Goal: Task Accomplishment & Management: Complete application form

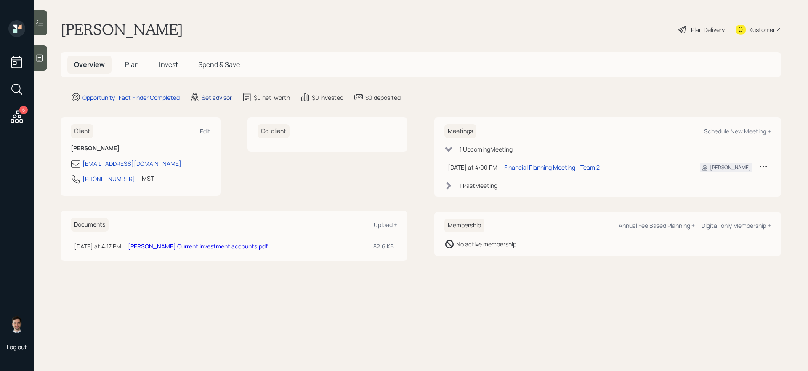
click at [222, 96] on div "Set advisor" at bounding box center [217, 97] width 30 height 9
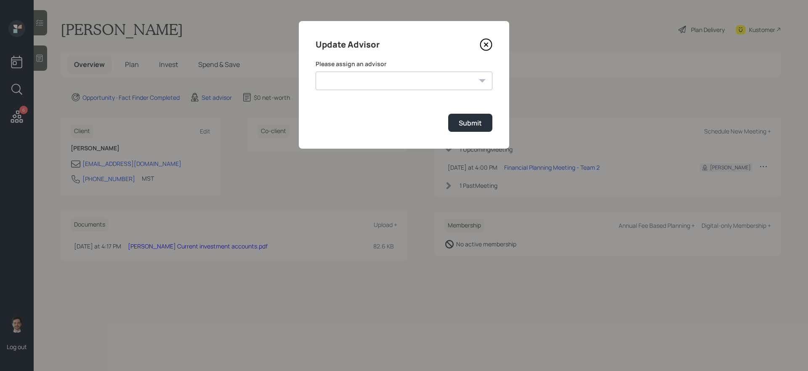
click at [386, 84] on select "[PERSON_NAME] [PERSON_NAME] End [PERSON_NAME] [PERSON_NAME] [PERSON_NAME] [PERS…" at bounding box center [404, 81] width 177 height 19
select select "ef6b64e1-8f62-4a74-b865-a7df4b35b836"
click at [316, 72] on select "[PERSON_NAME] [PERSON_NAME] End [PERSON_NAME] [PERSON_NAME] [PERSON_NAME] [PERS…" at bounding box center [404, 81] width 177 height 19
click at [463, 126] on div "Submit" at bounding box center [470, 122] width 23 height 9
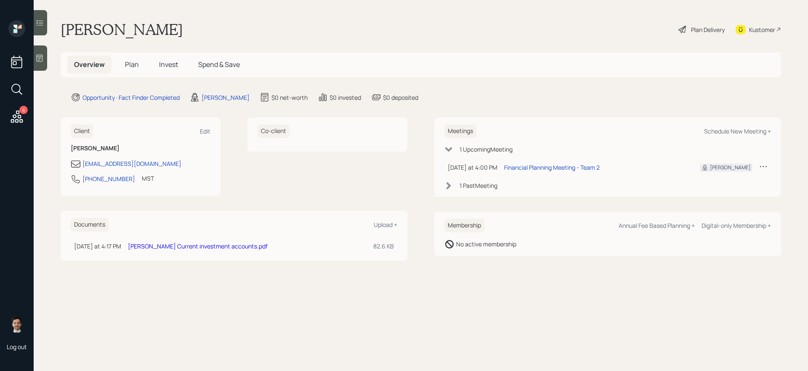
click at [138, 65] on span "Plan" at bounding box center [132, 64] width 14 height 9
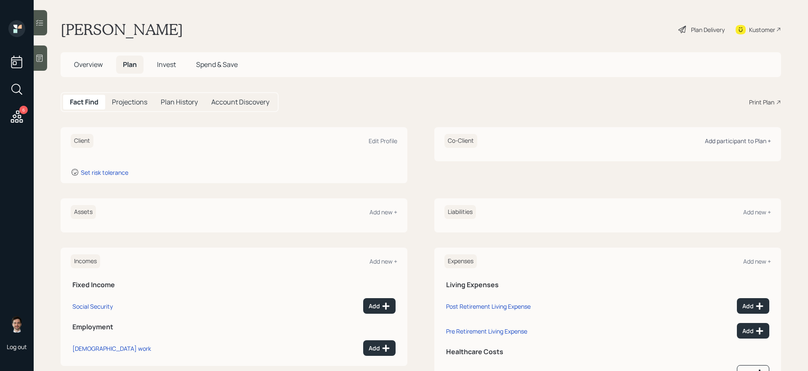
click at [618, 138] on div "Add participant to Plan +" at bounding box center [738, 141] width 66 height 8
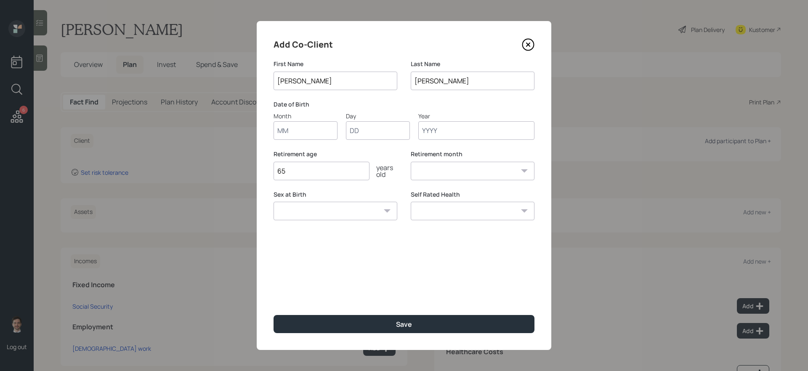
type input "[PERSON_NAME]"
type input "01"
type input "1960"
select select "1"
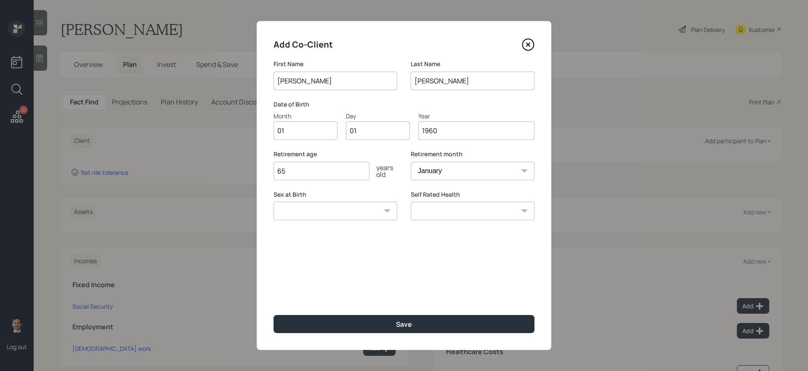
type input "1960"
click at [274, 313] on button "Save" at bounding box center [404, 324] width 261 height 18
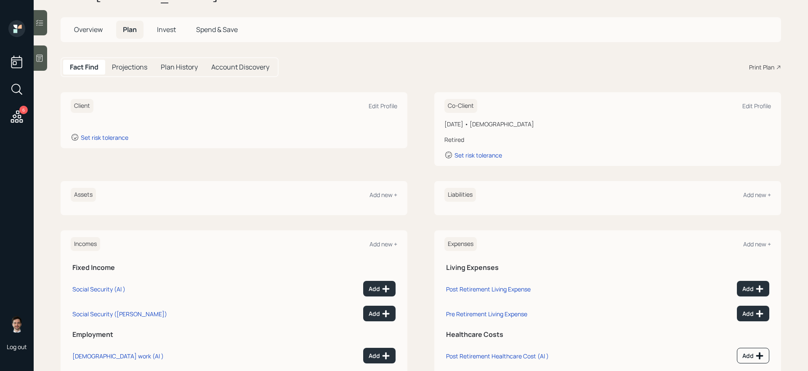
scroll to position [41, 0]
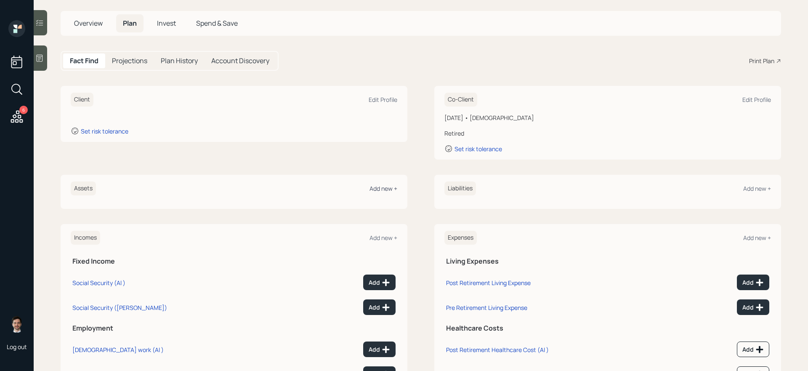
click at [389, 186] on div "Add new +" at bounding box center [383, 188] width 28 height 8
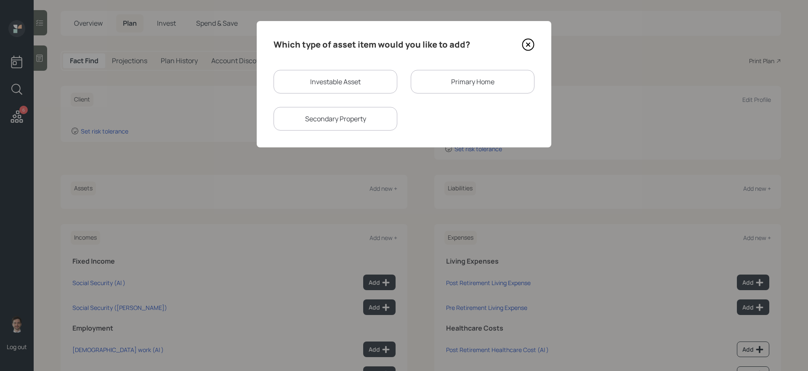
click at [379, 85] on div "Investable Asset" at bounding box center [336, 82] width 124 height 24
select select "taxable"
select select "balanced"
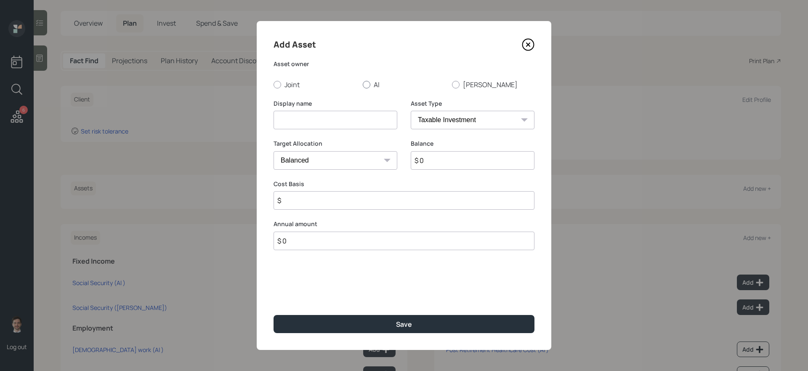
click at [374, 86] on label "Al" at bounding box center [404, 84] width 82 height 9
click at [363, 85] on input "Al" at bounding box center [362, 84] width 0 height 0
radio input "true"
click at [352, 129] on div "Display name" at bounding box center [336, 119] width 124 height 40
click at [352, 120] on input at bounding box center [336, 120] width 124 height 19
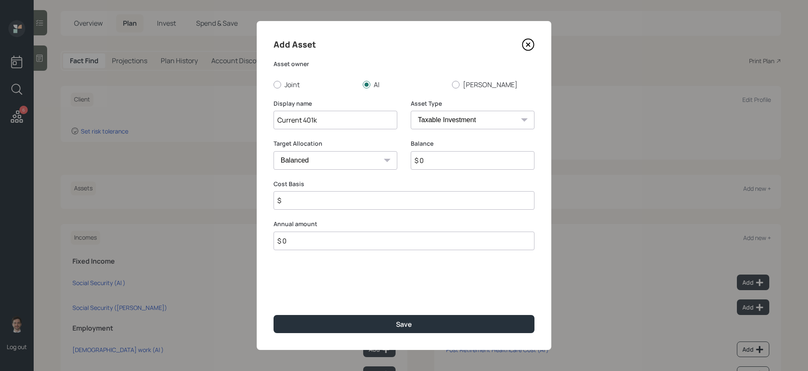
type input "Current 401k"
select select "company_sponsored"
type input "$ 260,000"
type input "6"
type input "3"
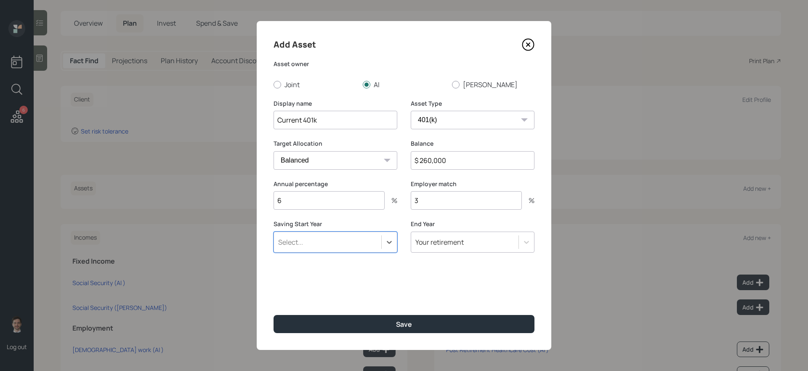
type input "a"
click at [274, 313] on button "Save" at bounding box center [404, 324] width 261 height 18
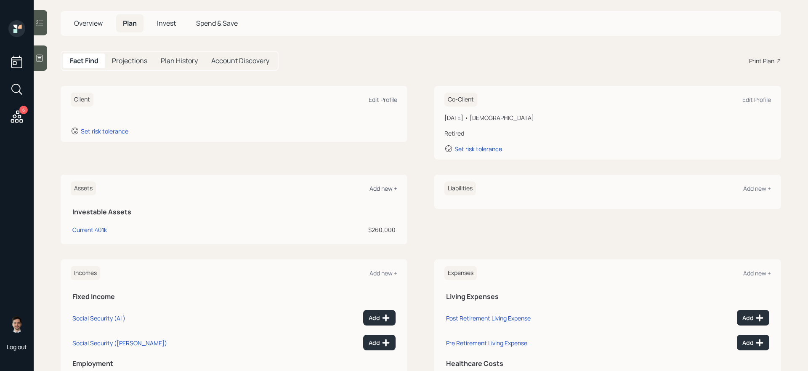
click at [380, 188] on div "Add new +" at bounding box center [383, 188] width 28 height 8
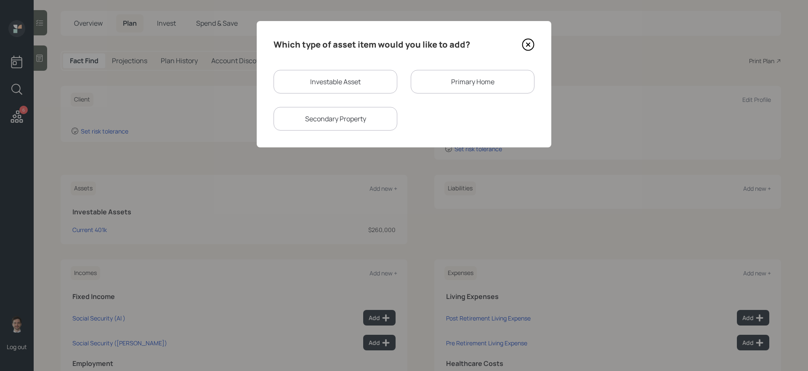
click at [372, 82] on div "Investable Asset" at bounding box center [336, 82] width 124 height 24
select select "taxable"
select select "balanced"
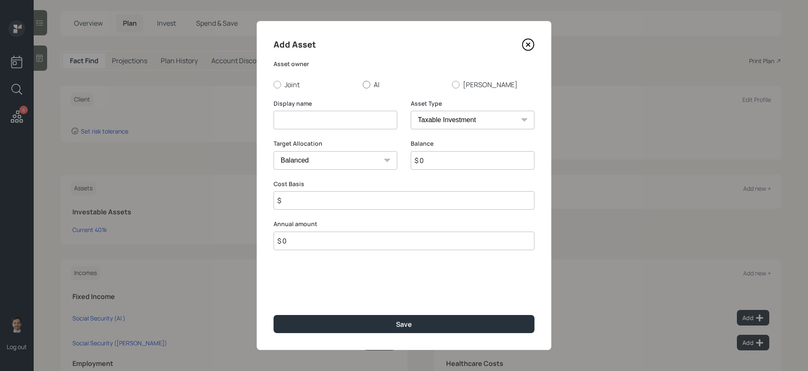
click at [378, 83] on label "Al" at bounding box center [404, 84] width 82 height 9
click at [363, 84] on input "Al" at bounding box center [362, 84] width 0 height 0
radio input "true"
click at [357, 120] on input at bounding box center [336, 120] width 124 height 19
type input "Fidelity IRA"
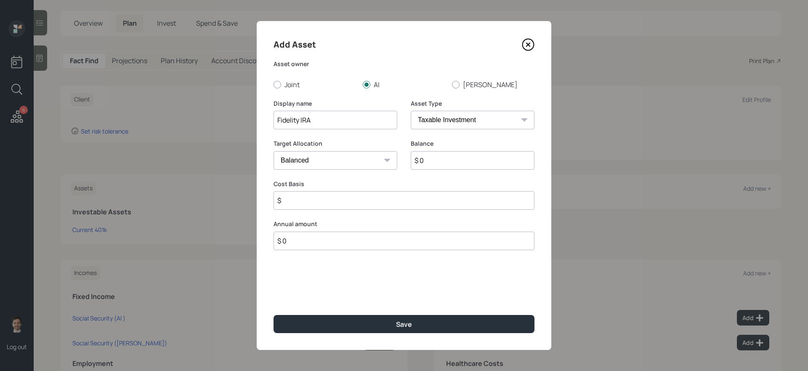
select select "ira"
type input "$"
type input "$ 200,000"
type input "$ 0"
click at [274, 313] on button "Save" at bounding box center [404, 324] width 261 height 18
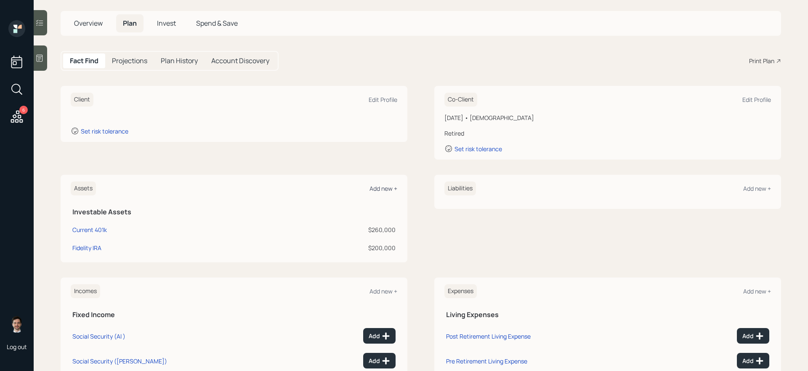
click at [380, 188] on div "Add new +" at bounding box center [383, 188] width 28 height 8
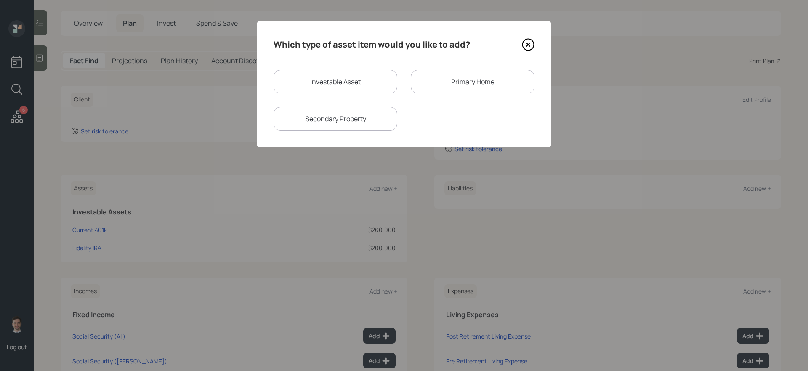
click at [359, 81] on div "Investable Asset" at bounding box center [336, 82] width 124 height 24
select select "taxable"
select select "balanced"
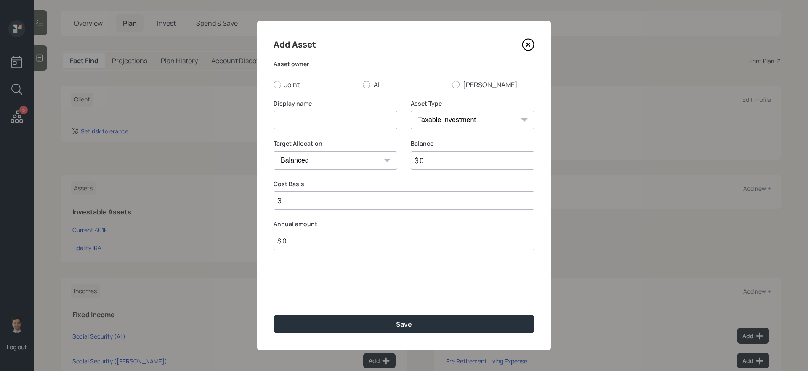
click at [369, 85] on div at bounding box center [367, 85] width 8 height 8
click at [363, 85] on input "Al" at bounding box center [362, 84] width 0 height 0
radio input "true"
click at [349, 121] on input at bounding box center [336, 120] width 124 height 19
type input "Fidelity [PERSON_NAME]"
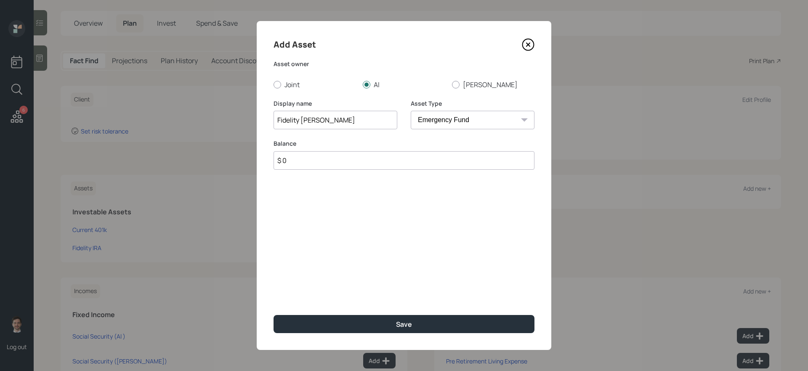
select select "roth_ira"
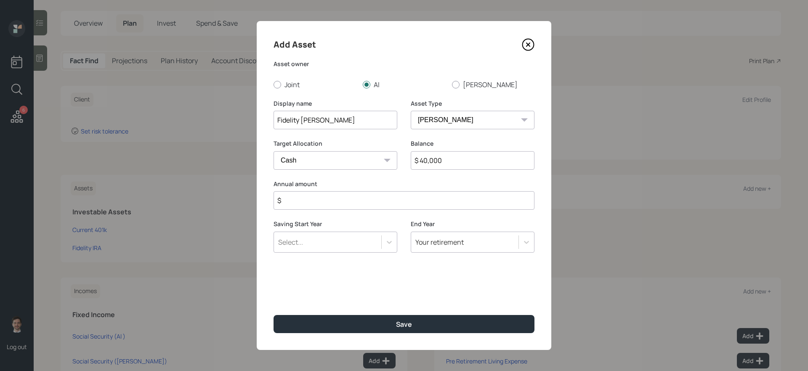
type input "$ 40,000"
type input "$ 0"
click at [274, 313] on button "Save" at bounding box center [404, 324] width 261 height 18
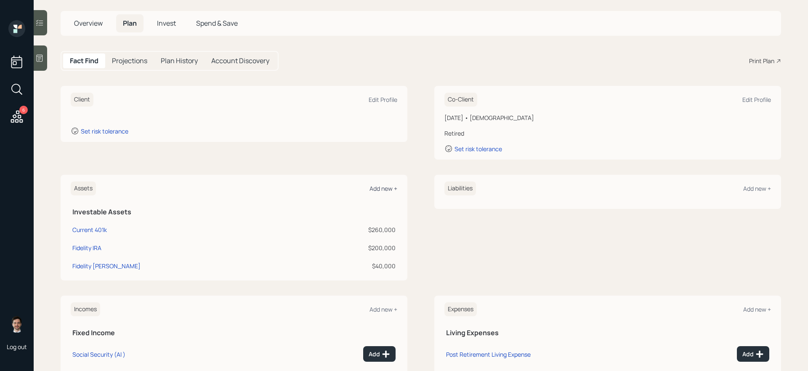
click at [383, 185] on div "Add new +" at bounding box center [383, 188] width 28 height 8
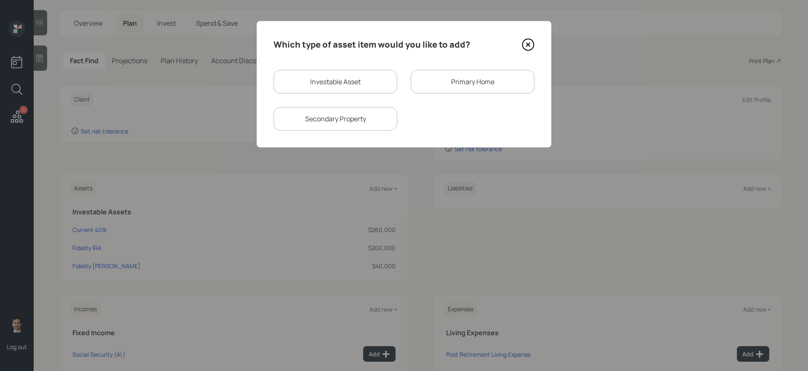
click at [336, 86] on div "Investable Asset" at bounding box center [336, 82] width 124 height 24
select select "taxable"
select select "balanced"
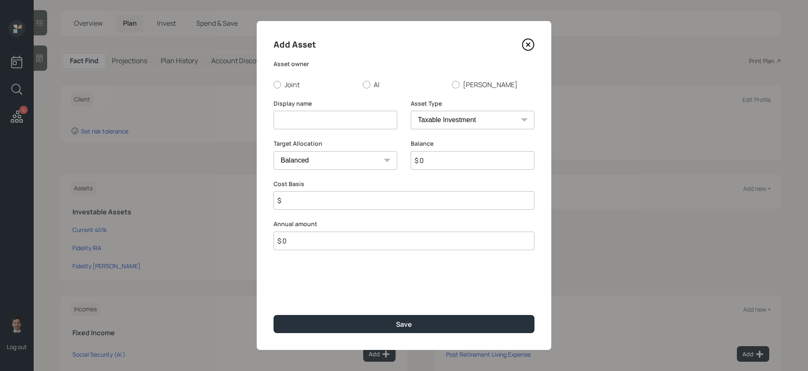
click at [465, 89] on div "Add Asset Asset owner Joint Al Liz Display name Asset Type SEP [PERSON_NAME] IR…" at bounding box center [404, 185] width 295 height 329
click at [464, 85] on label "[PERSON_NAME]" at bounding box center [493, 84] width 82 height 9
click at [452, 85] on input "[PERSON_NAME]" at bounding box center [452, 84] width 0 height 0
radio input "true"
click at [385, 117] on input at bounding box center [336, 120] width 124 height 19
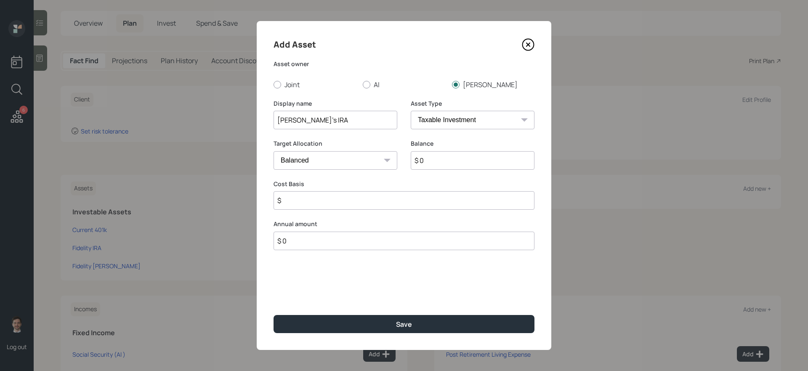
type input "[PERSON_NAME]'s IRA"
select select "ira"
type input "$"
type input "$ 110,000"
type input "$ 0"
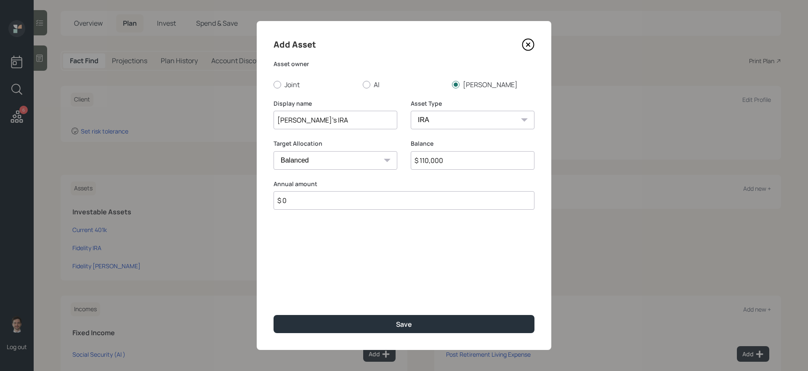
click at [274, 313] on button "Save" at bounding box center [404, 324] width 261 height 18
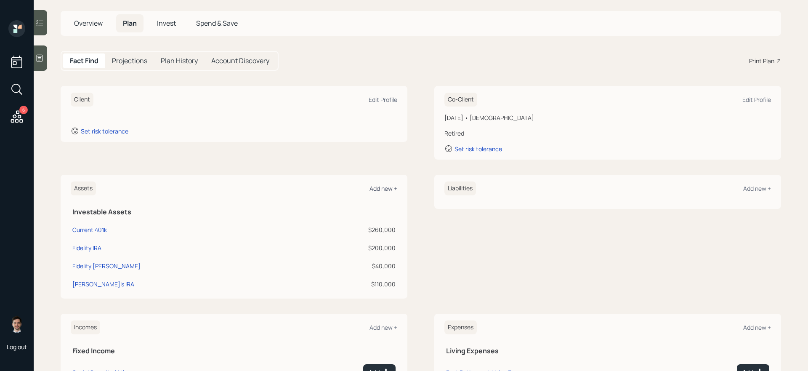
click at [382, 192] on div "Add new +" at bounding box center [383, 188] width 28 height 8
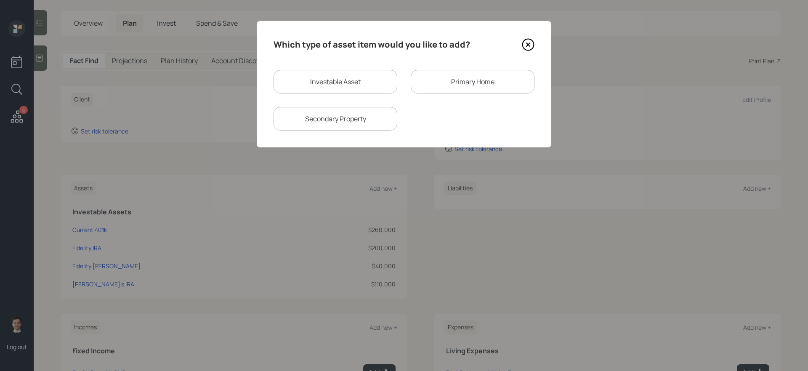
click at [365, 90] on div "Investable Asset" at bounding box center [336, 82] width 124 height 24
select select "taxable"
select select "balanced"
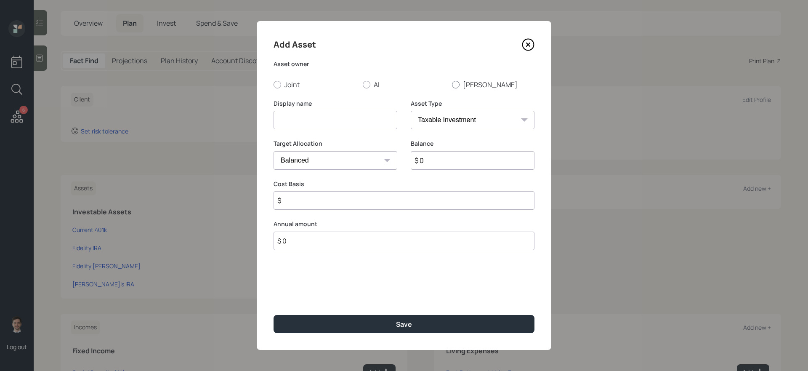
click at [462, 88] on label "[PERSON_NAME]" at bounding box center [493, 84] width 82 height 9
click at [452, 85] on input "[PERSON_NAME]" at bounding box center [452, 84] width 0 height 0
radio input "true"
click at [367, 120] on input at bounding box center [336, 120] width 124 height 19
type input "[PERSON_NAME]'s [PERSON_NAME]"
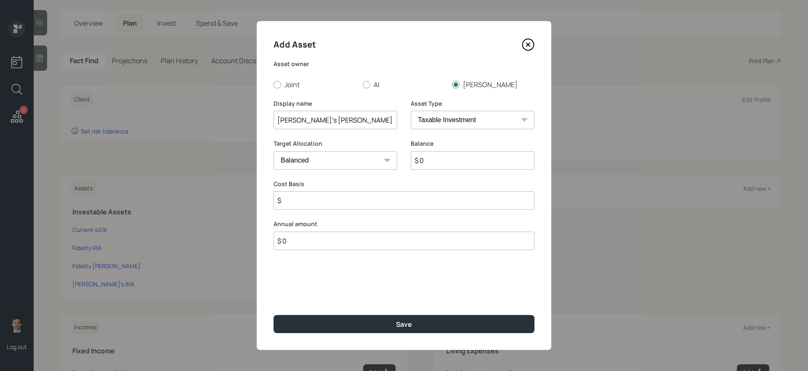
select select "roth_ira"
type input "$"
type input "$ 8,000"
type input "$ 0"
click at [274, 313] on button "Save" at bounding box center [404, 324] width 261 height 18
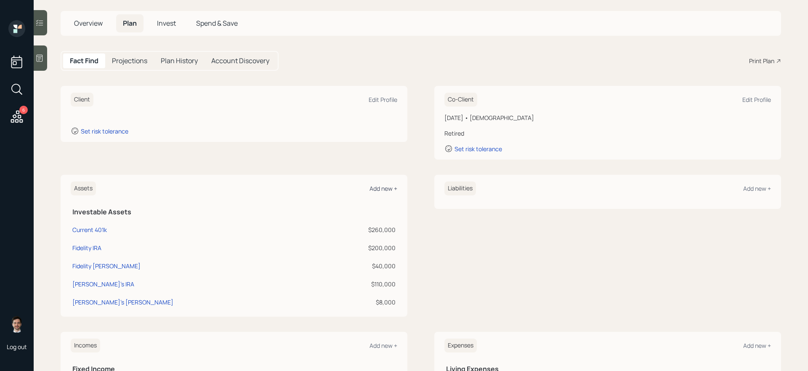
click at [372, 188] on div "Add new +" at bounding box center [383, 188] width 28 height 8
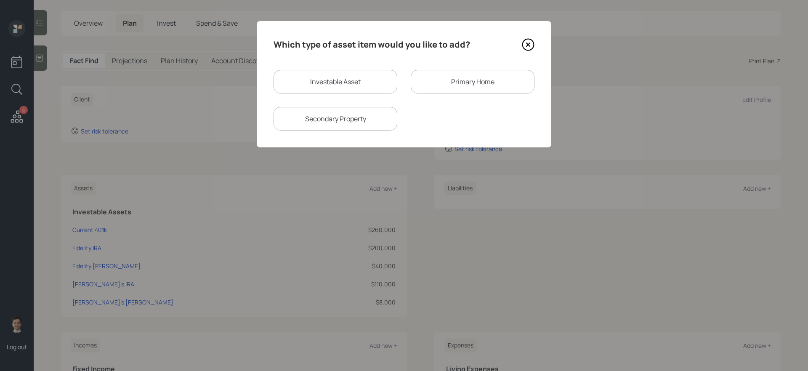
click at [461, 79] on div "Primary Home" at bounding box center [473, 82] width 124 height 24
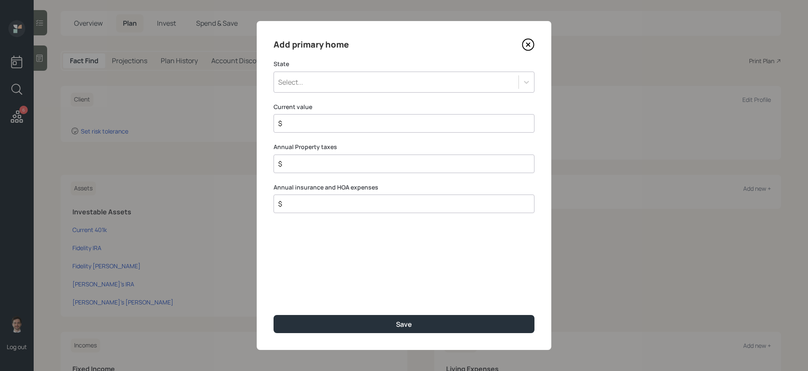
drag, startPoint x: 367, startPoint y: 84, endPoint x: 371, endPoint y: 79, distance: 6.6
click at [367, 84] on div "Select..." at bounding box center [396, 82] width 244 height 14
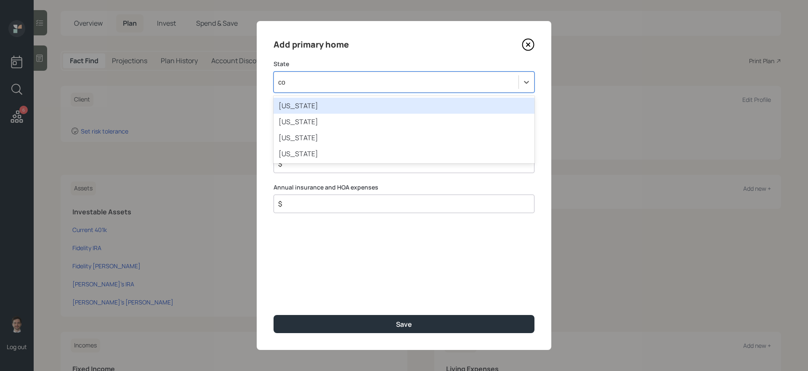
type input "col"
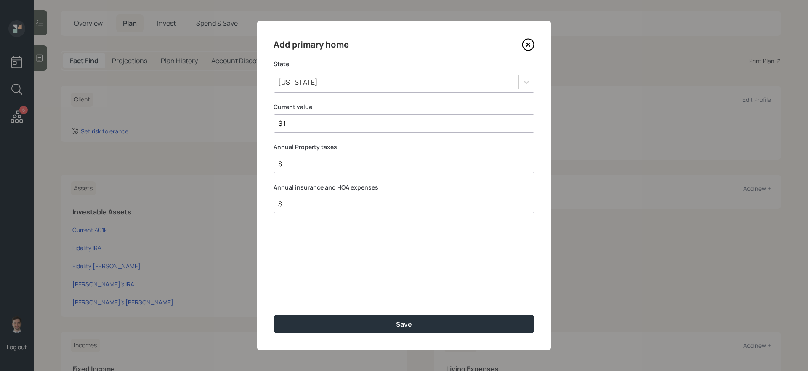
type input "$ 1"
click at [274, 313] on button "Save" at bounding box center [404, 324] width 261 height 18
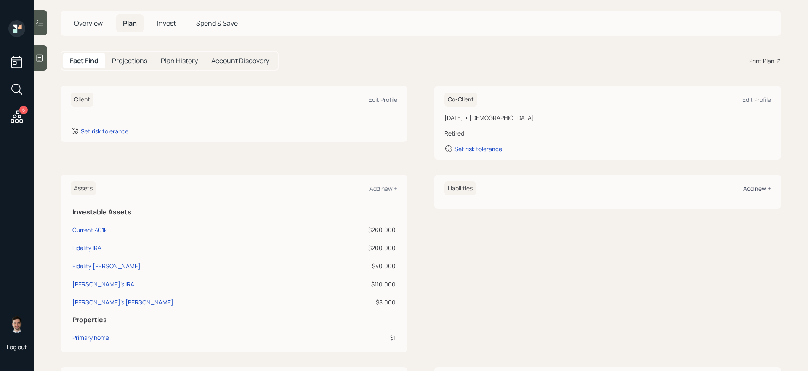
click at [618, 188] on div "Add new +" at bounding box center [757, 188] width 28 height 8
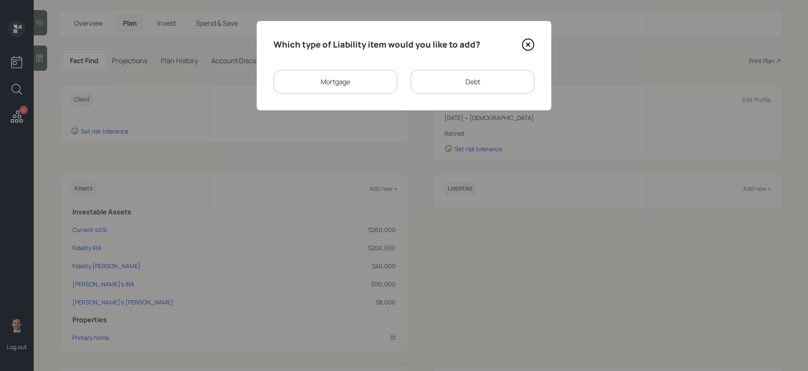
click at [377, 82] on div "Mortgage" at bounding box center [336, 82] width 124 height 24
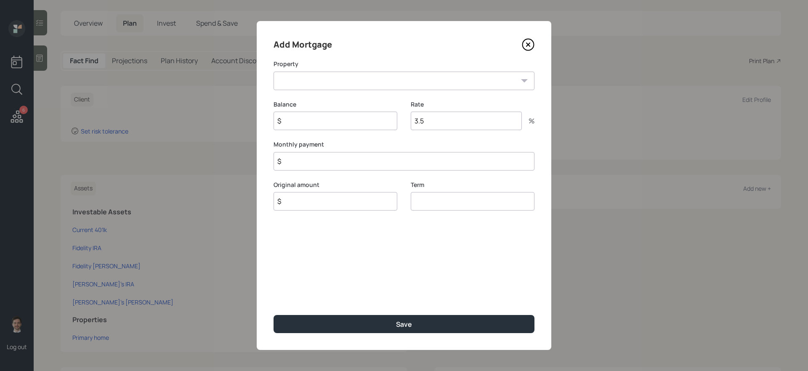
click at [338, 80] on select "CO Primary home" at bounding box center [404, 81] width 261 height 19
select select "9352fd2f-f045-4575-95db-9a8c871a7bd5"
click at [274, 72] on select "CO Primary home" at bounding box center [404, 81] width 261 height 19
click at [306, 119] on input "$" at bounding box center [336, 121] width 124 height 19
type input "$ 1"
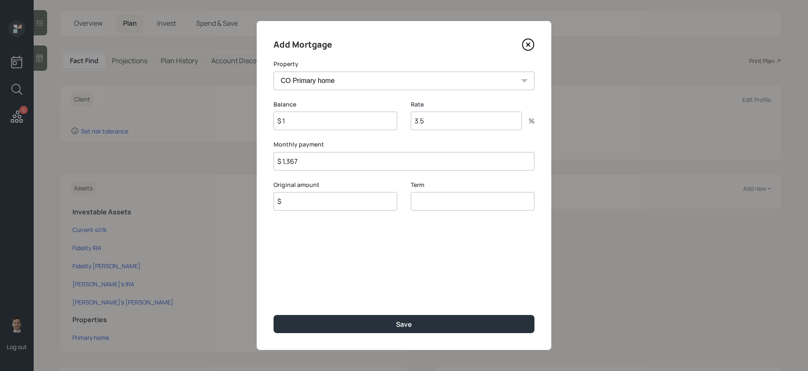
type input "$ 1,367"
type input "$ 1"
type input "30"
click at [274, 313] on button "Save" at bounding box center [404, 324] width 261 height 18
